Goal: Find specific page/section: Find specific page/section

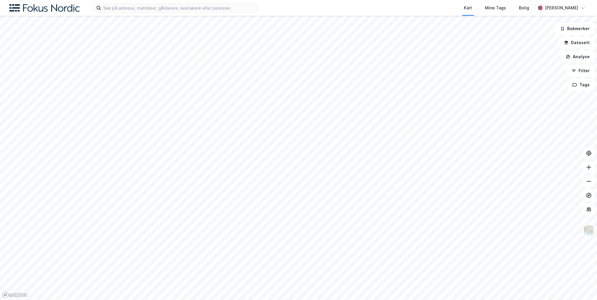
click at [204, 3] on div "Kart Mine Tags Bolig [PERSON_NAME]" at bounding box center [298, 8] width 597 height 16
click at [203, 5] on input at bounding box center [179, 8] width 156 height 9
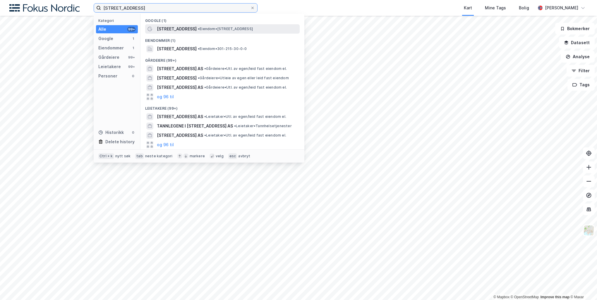
type input "[STREET_ADDRESS]"
click at [198, 25] on div "[STREET_ADDRESS] • Eiendom • [STREET_ADDRESS]" at bounding box center [222, 28] width 155 height 9
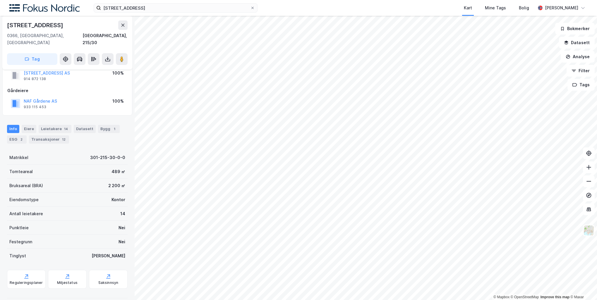
scroll to position [18, 0]
